Goal: Task Accomplishment & Management: Use online tool/utility

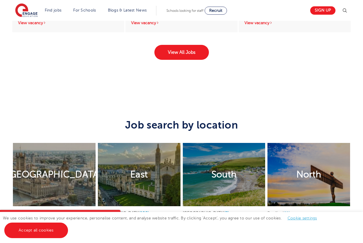
scroll to position [1094, 0]
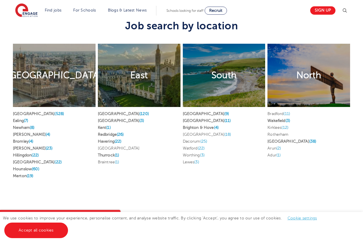
click at [46, 71] on h2 "London" at bounding box center [54, 75] width 95 height 12
click at [49, 70] on h2 "London" at bounding box center [54, 75] width 95 height 12
click at [26, 111] on link "London (528)" at bounding box center [38, 113] width 51 height 4
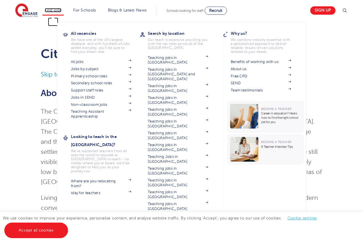
click at [55, 8] on link "Find jobs" at bounding box center [53, 10] width 17 height 4
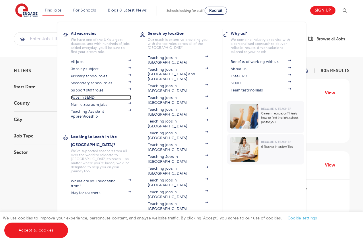
click at [95, 97] on link "Jobs in SEND" at bounding box center [101, 97] width 60 height 5
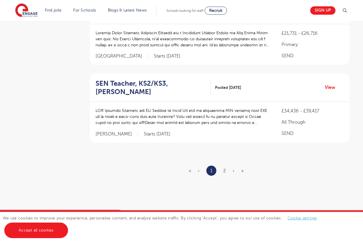
scroll to position [704, 0]
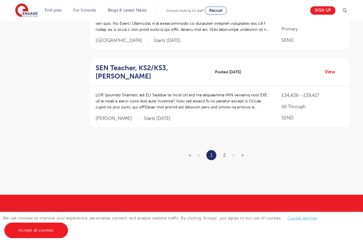
click at [226, 154] on ul "« ‹ 1 2 › »" at bounding box center [220, 155] width 62 height 10
click at [226, 157] on ul "« ‹ 1 2 › »" at bounding box center [220, 155] width 62 height 10
click at [225, 157] on link "2" at bounding box center [224, 155] width 3 height 5
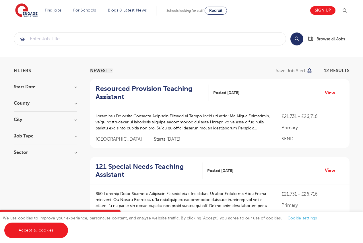
drag, startPoint x: 24, startPoint y: 99, endPoint x: 26, endPoint y: 104, distance: 5.5
click at [24, 102] on section "Start Date September 12 Show more County Leeds 6 Kirklees 3 Brent 1 Lambeth 1 S…" at bounding box center [45, 122] width 63 height 76
click at [26, 104] on h3 "County" at bounding box center [45, 103] width 63 height 5
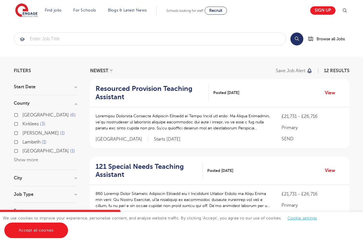
click at [20, 176] on h3 "City" at bounding box center [45, 178] width 63 height 5
click at [34, 90] on div "Start Date September 12 Show more" at bounding box center [45, 89] width 63 height 11
click at [34, 89] on h3 "Start Date" at bounding box center [45, 86] width 63 height 5
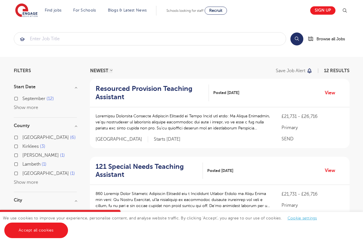
click at [28, 99] on span "September" at bounding box center [33, 98] width 23 height 5
click at [26, 99] on input "September 12" at bounding box center [24, 98] width 4 height 4
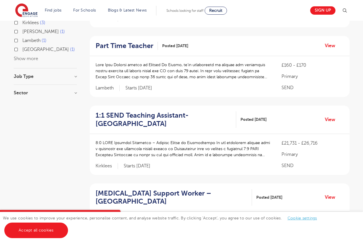
scroll to position [130, 0]
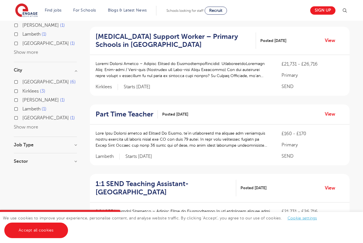
click at [76, 145] on h3 "Job Type" at bounding box center [45, 144] width 63 height 5
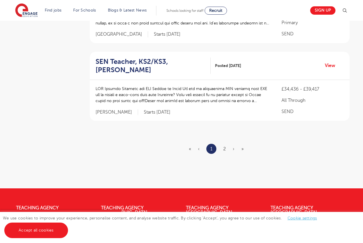
scroll to position [798, 0]
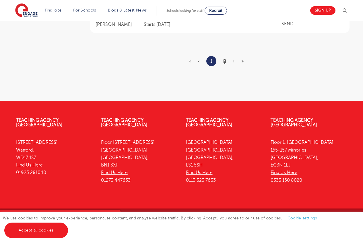
click at [223, 63] on link "2" at bounding box center [224, 61] width 3 height 5
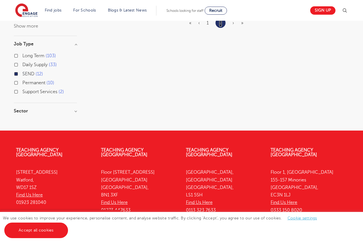
scroll to position [180, 0]
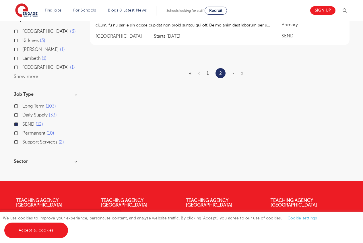
click at [234, 73] on span "›" at bounding box center [234, 73] width 2 height 5
click at [22, 114] on label "Daily Supply 33" at bounding box center [39, 114] width 34 height 7
click at [22, 114] on input "Daily Supply 33" at bounding box center [24, 114] width 4 height 4
checkbox input "true"
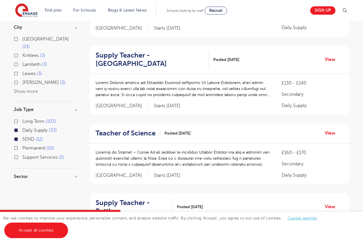
click at [16, 117] on div "Long Term 103" at bounding box center [45, 121] width 63 height 9
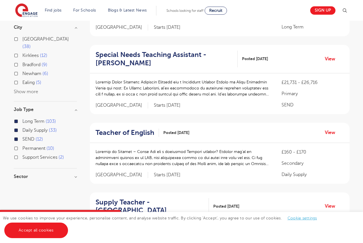
click at [22, 117] on label "Long Term 103" at bounding box center [39, 120] width 34 height 7
click at [22, 119] on input "Long Term 103" at bounding box center [24, 121] width 4 height 4
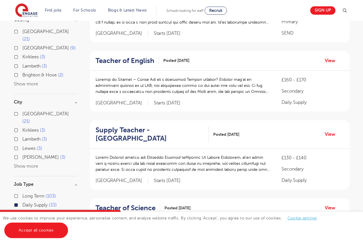
scroll to position [62, 0]
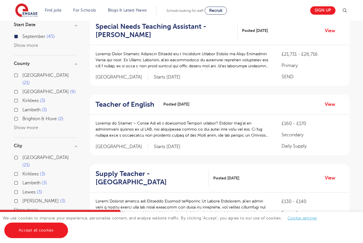
click at [27, 124] on div "County Leeds 21 East Sussex 9 Kirklees 3 Lambeth 3 Brighton & Hove 2 Show more" at bounding box center [45, 99] width 63 height 76
click at [27, 123] on div "Leeds 21 East Sussex 9 Kirklees 3 Lambeth 3 Brighton & Hove 2 Show more" at bounding box center [45, 102] width 63 height 60
click at [27, 125] on button "Show more" at bounding box center [26, 127] width 24 height 5
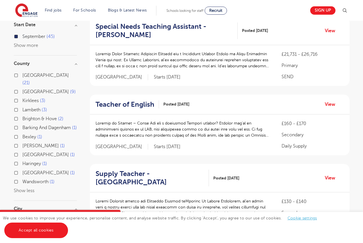
click at [26, 125] on span "Barking And Dagenham" at bounding box center [46, 127] width 49 height 5
click at [26, 125] on input "Barking And Dagenham 1" at bounding box center [24, 127] width 4 height 4
checkbox input "true"
